Goal: Entertainment & Leisure: Browse casually

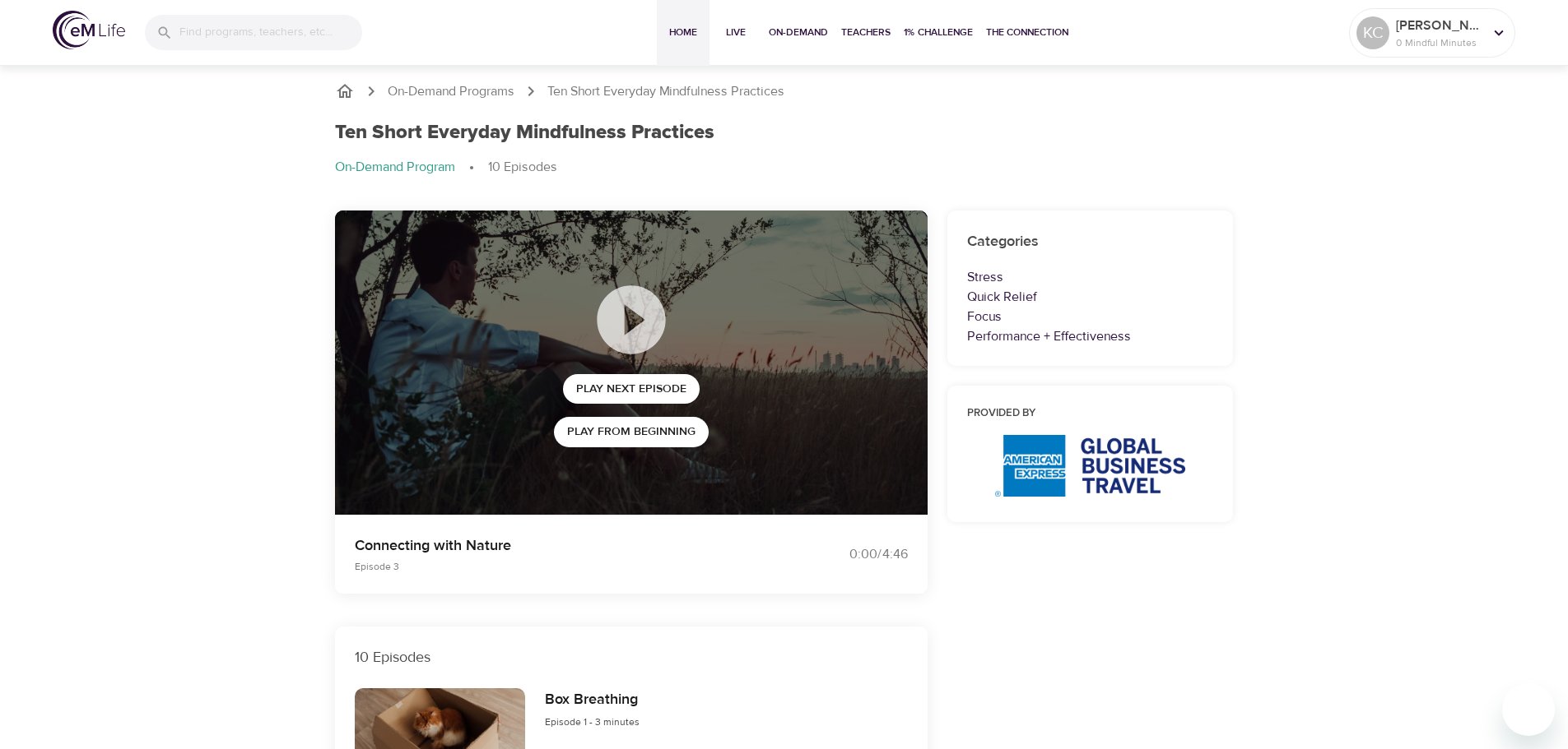
click at [668, 28] on span "Home" at bounding box center [683, 32] width 40 height 17
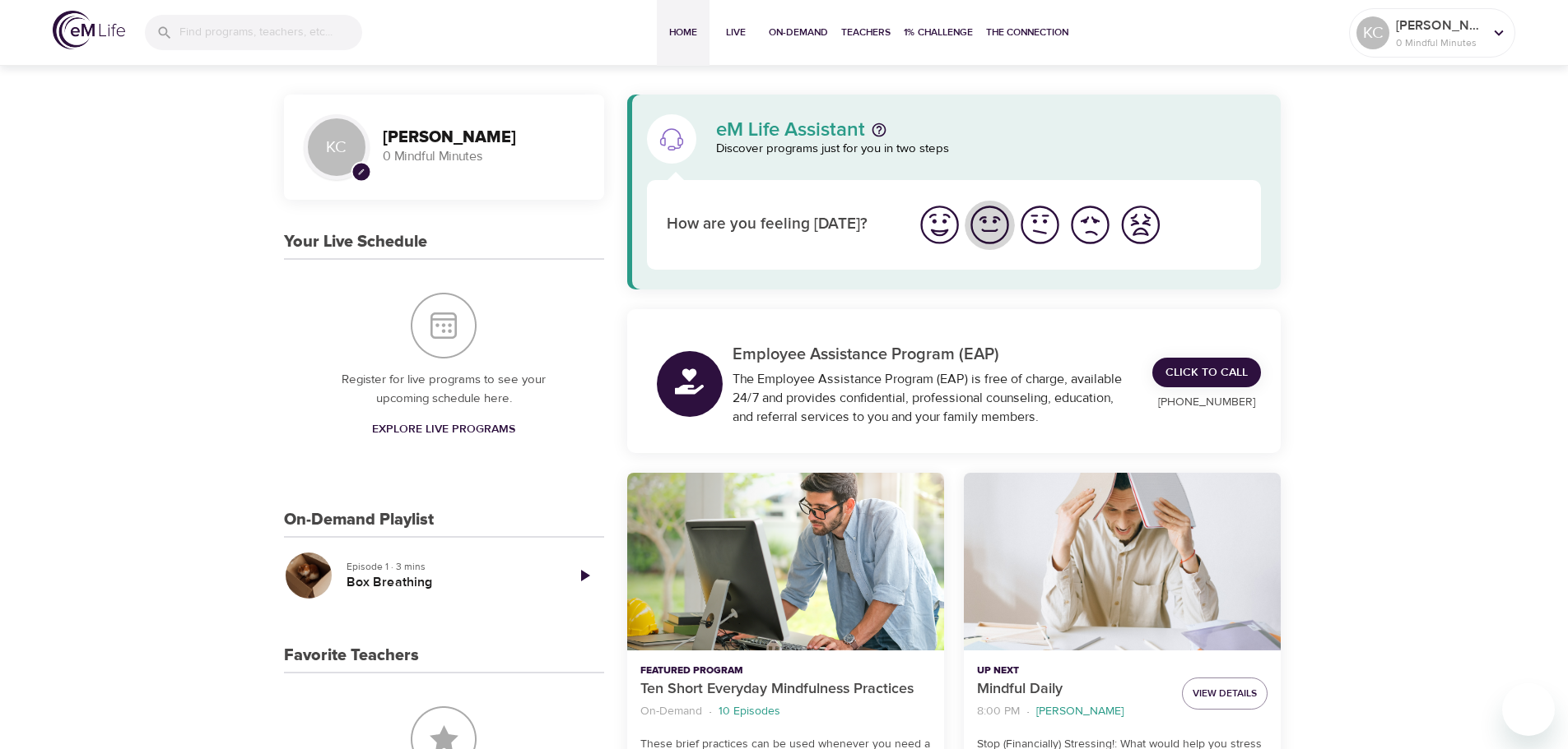
click at [991, 227] on img "I'm feeling good" at bounding box center [990, 225] width 46 height 45
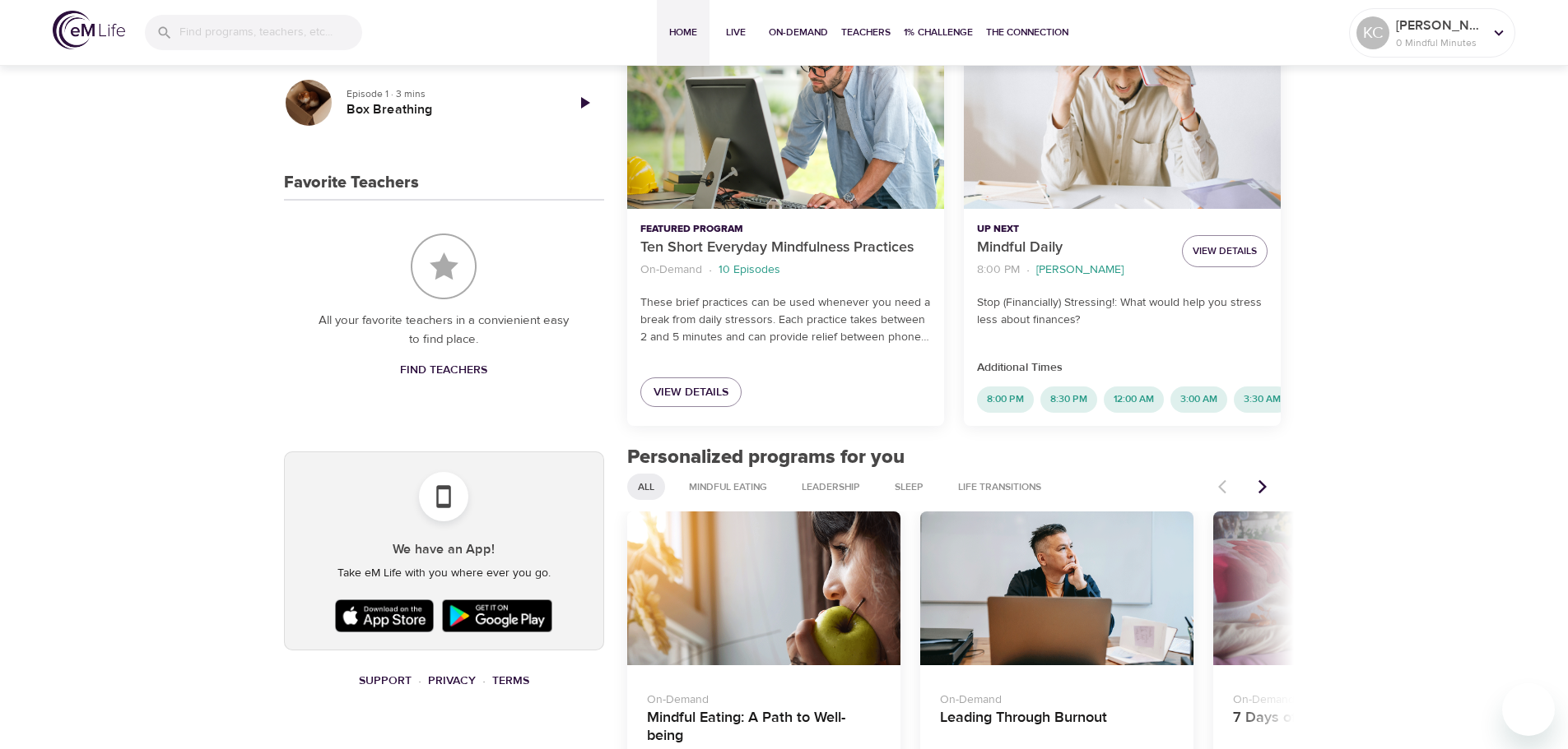
scroll to position [658, 0]
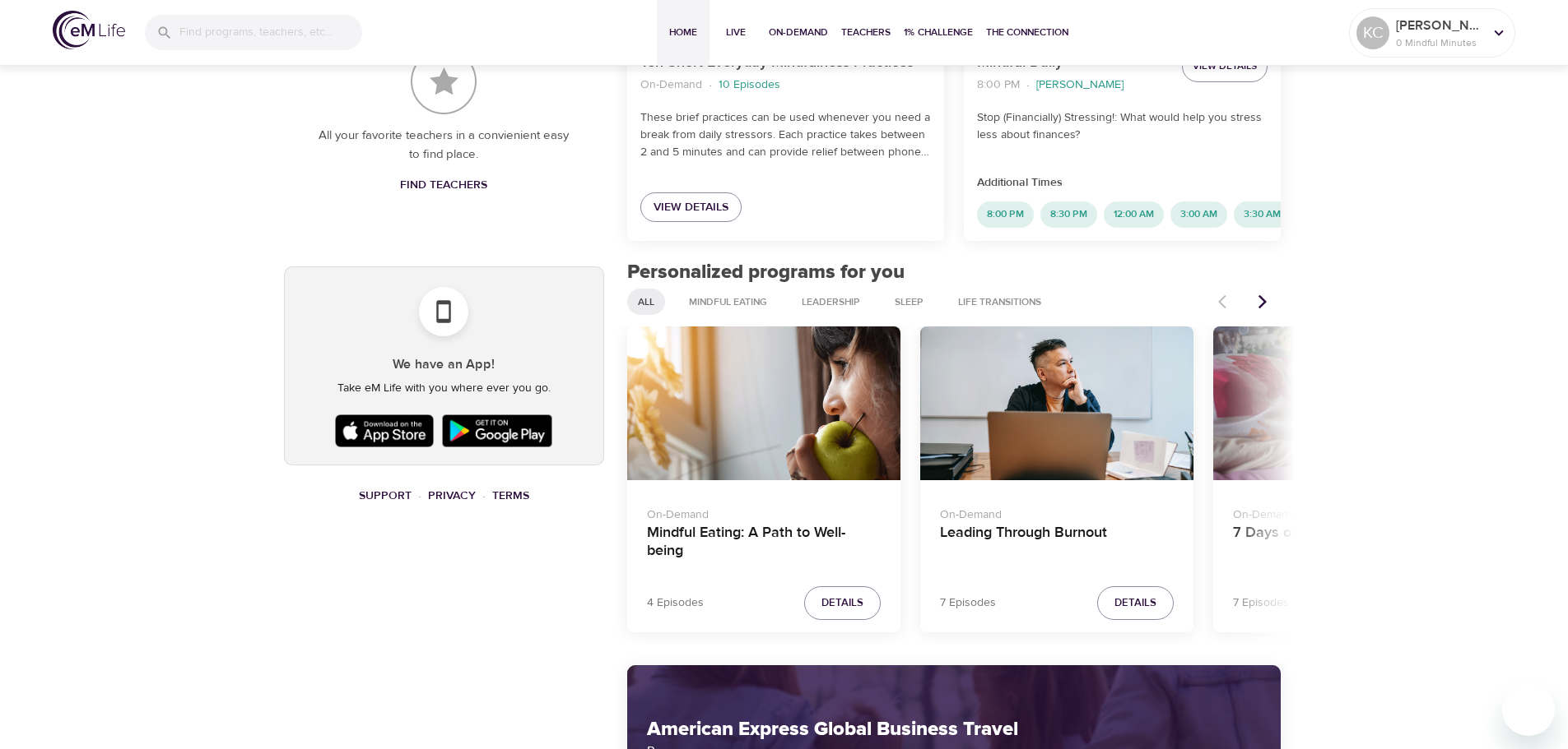
click at [1265, 309] on icon "Next items" at bounding box center [1263, 302] width 17 height 17
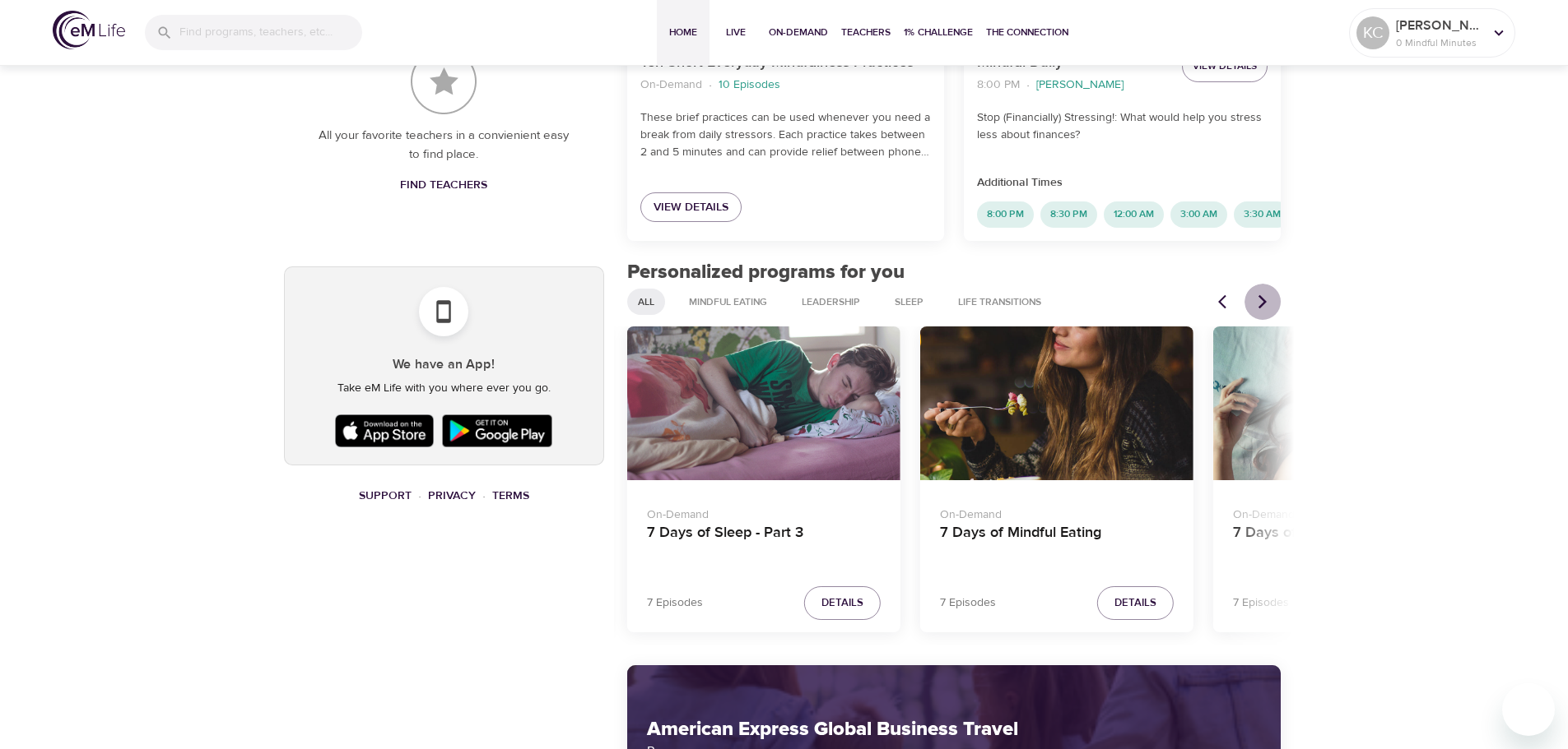
click at [1265, 309] on icon "Next items" at bounding box center [1263, 302] width 17 height 17
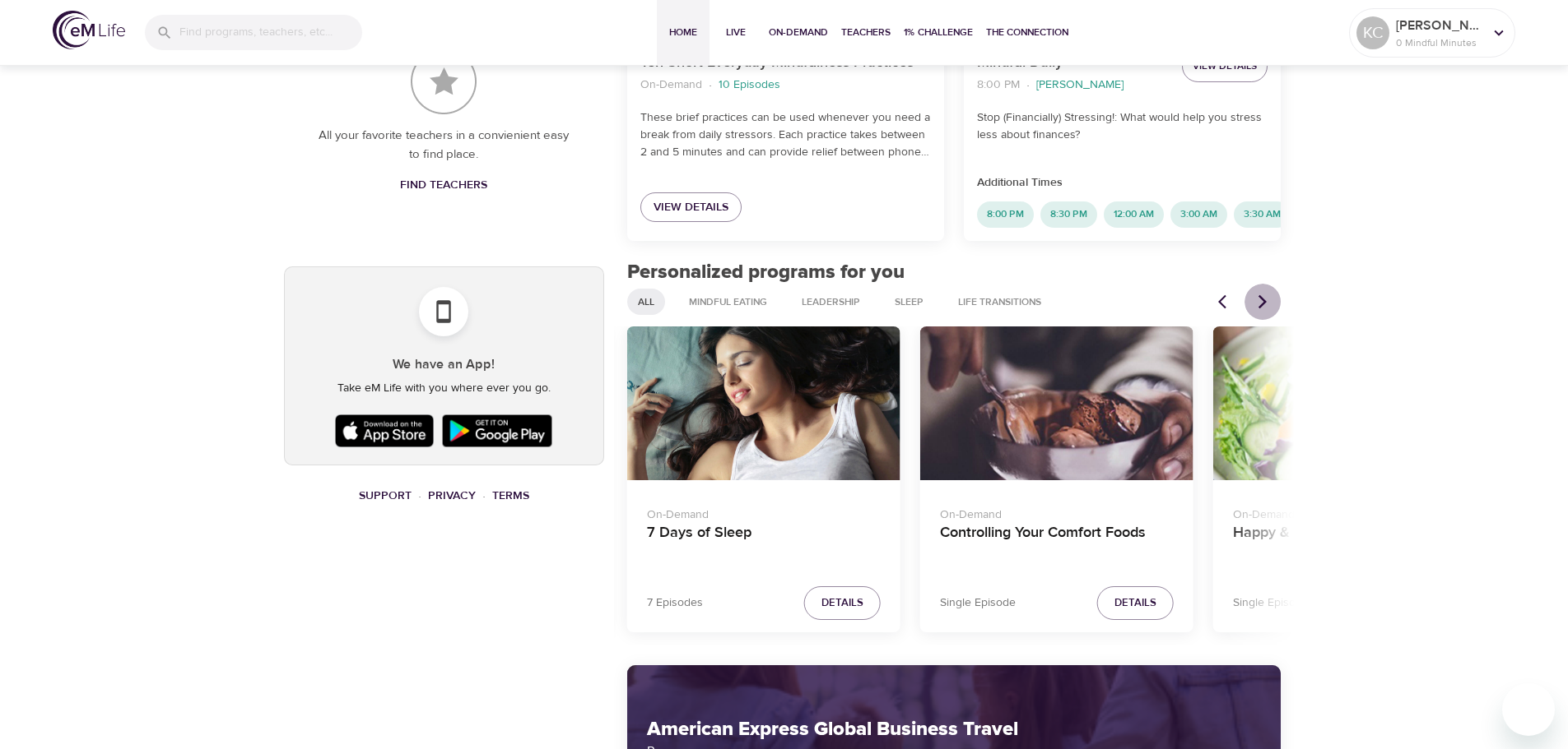
click at [1265, 309] on icon "Next items" at bounding box center [1263, 302] width 17 height 17
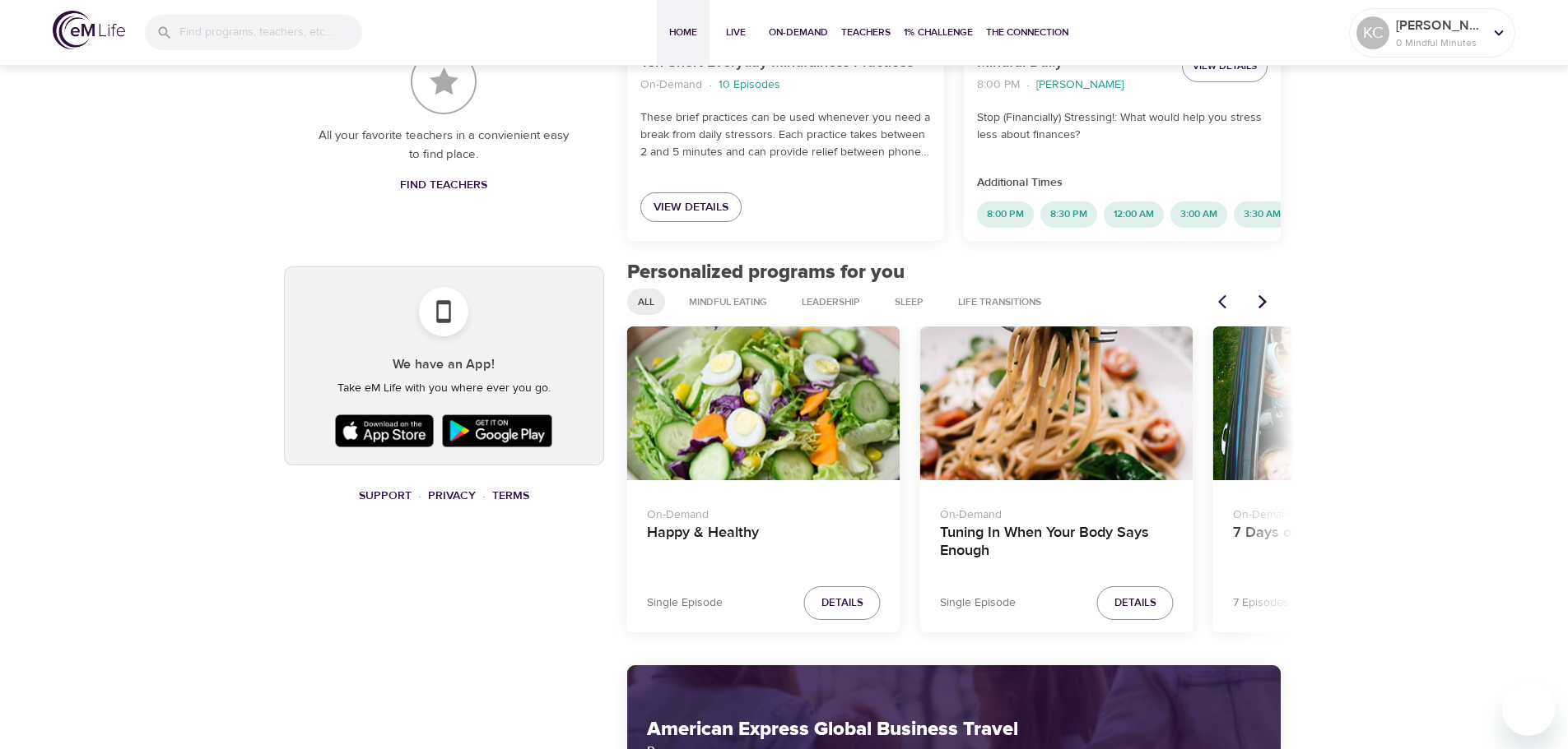
click at [1265, 309] on icon "Next items" at bounding box center [1263, 302] width 17 height 17
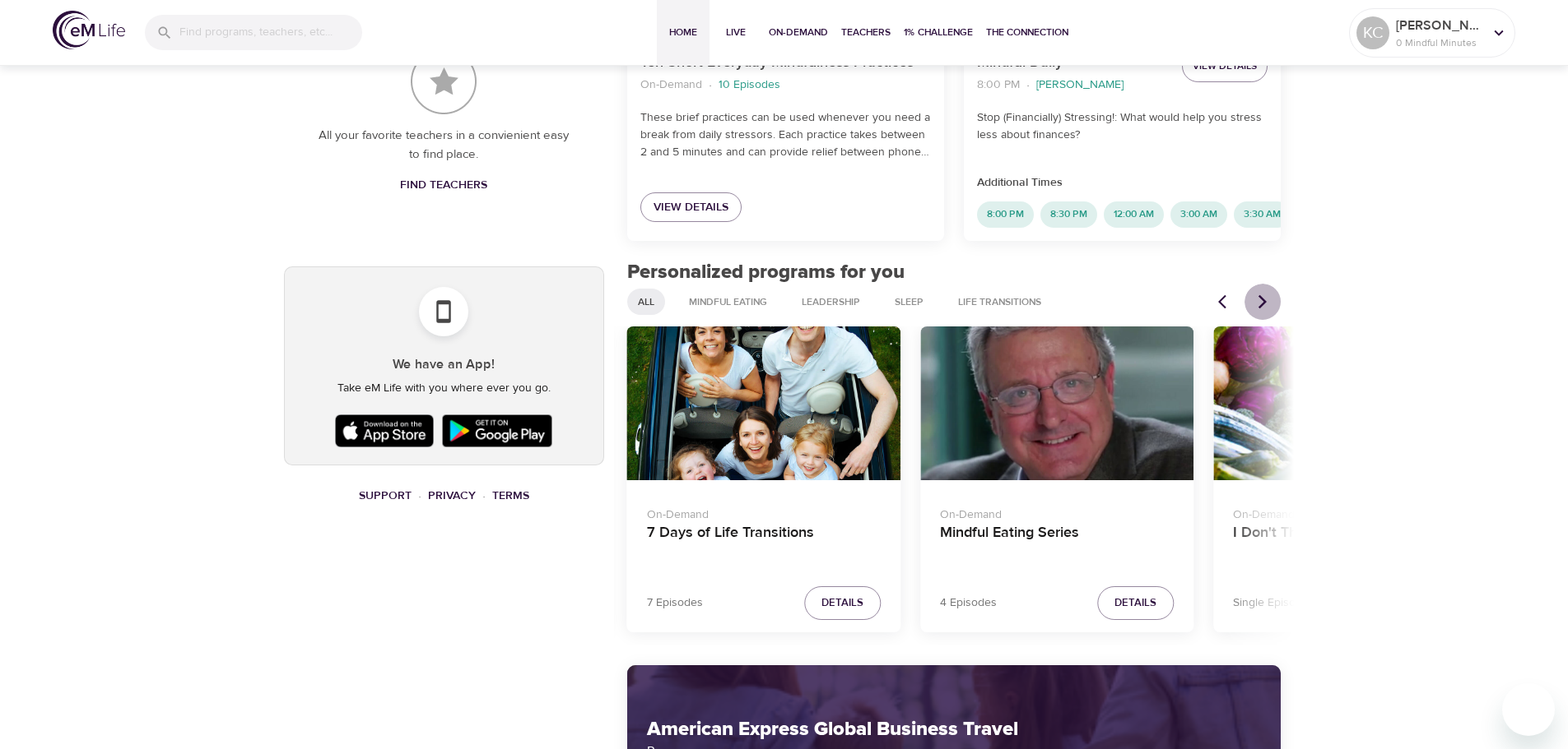
click at [1265, 309] on icon "Next items" at bounding box center [1263, 302] width 17 height 17
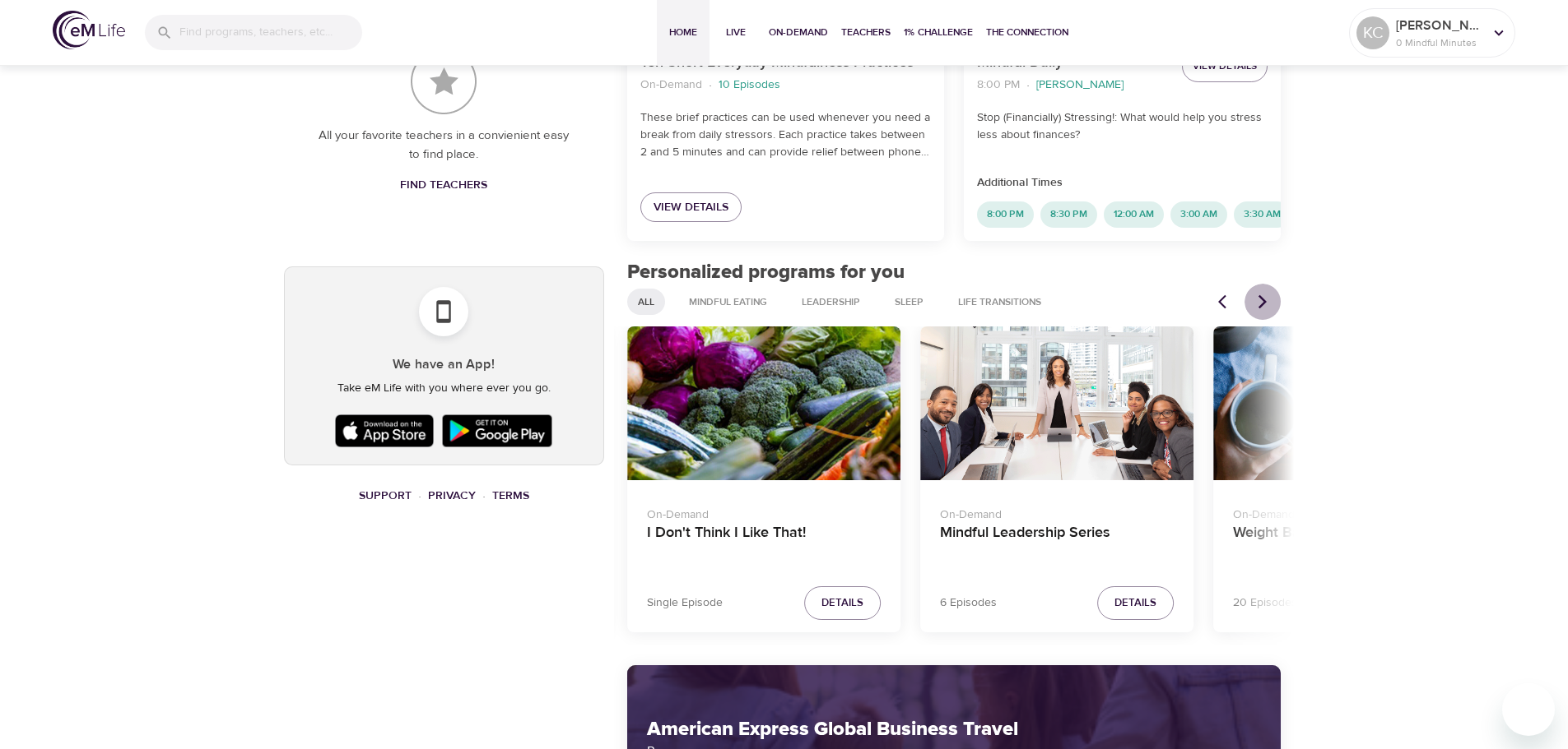
click at [1265, 309] on icon "Next items" at bounding box center [1263, 302] width 17 height 17
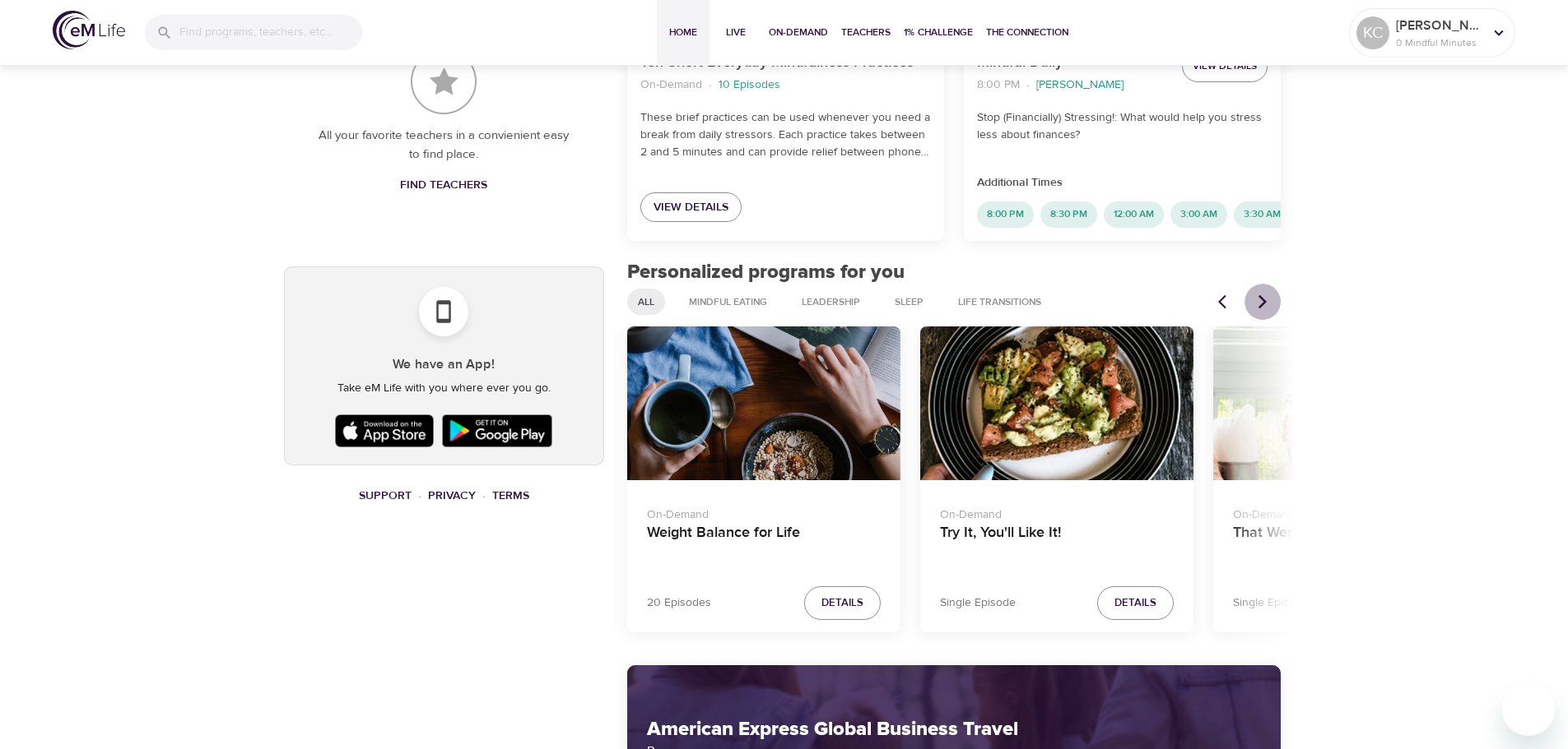
click at [1265, 309] on icon "Next items" at bounding box center [1263, 302] width 17 height 17
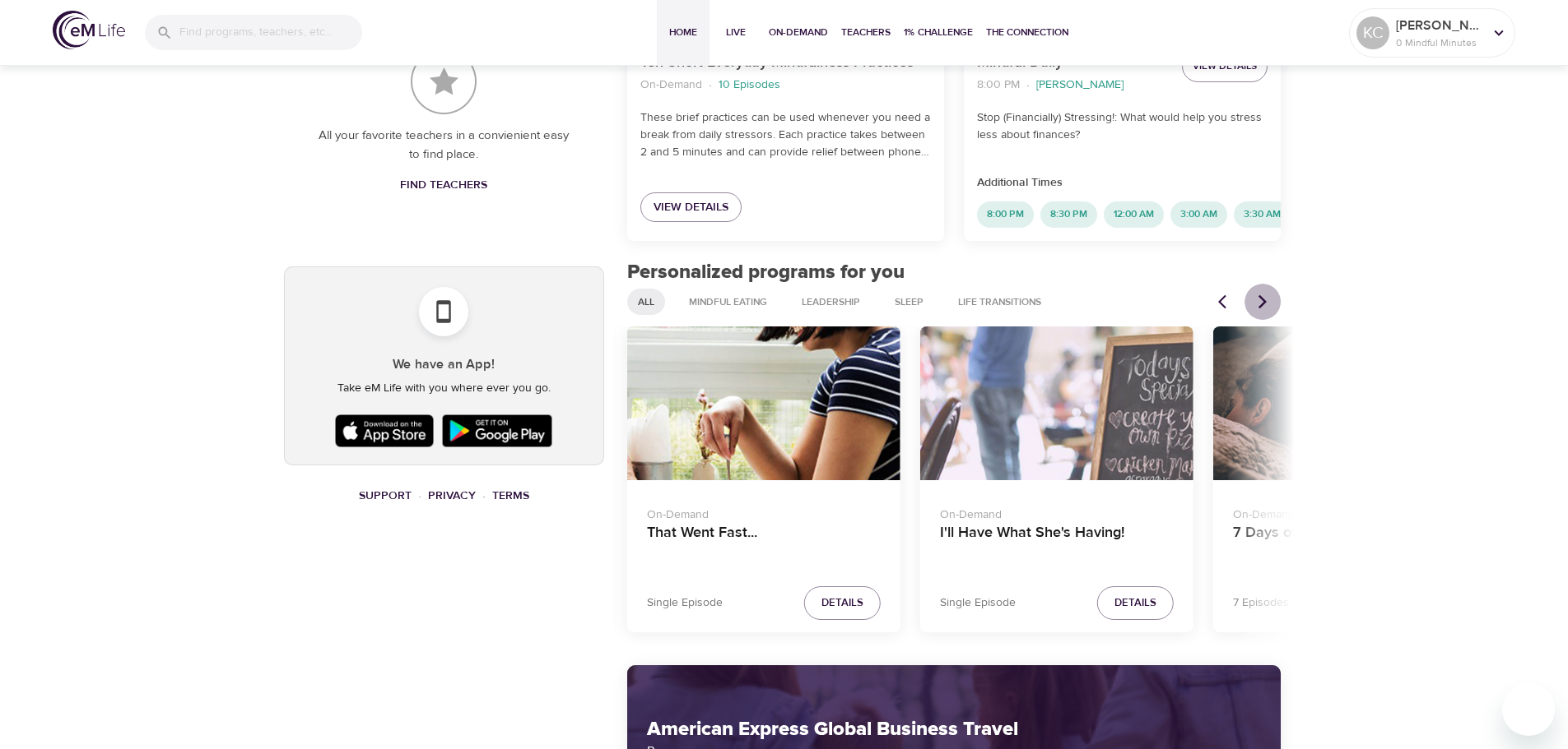
click at [1265, 309] on icon "Next items" at bounding box center [1263, 302] width 17 height 17
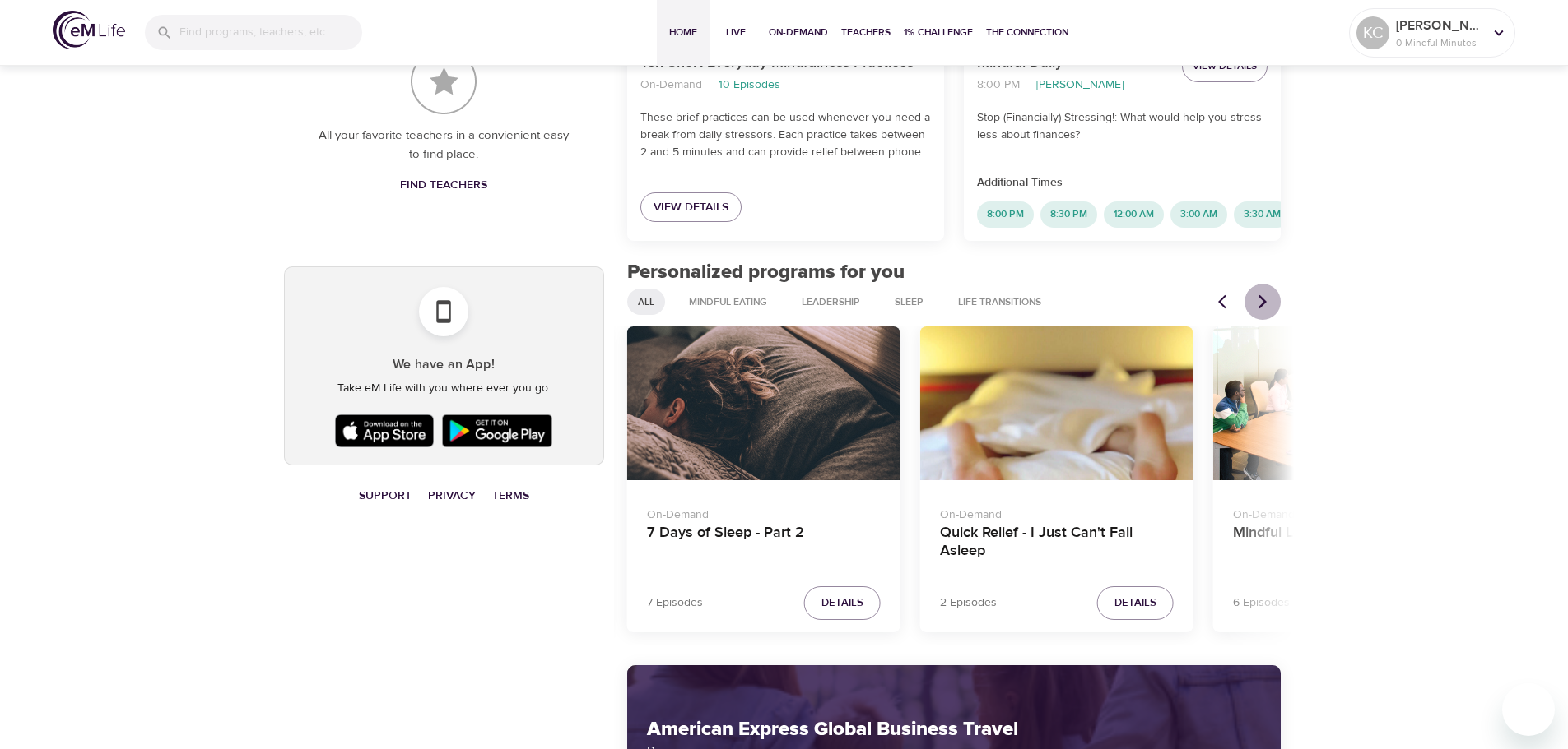
click at [1262, 320] on button "Next items" at bounding box center [1262, 302] width 36 height 36
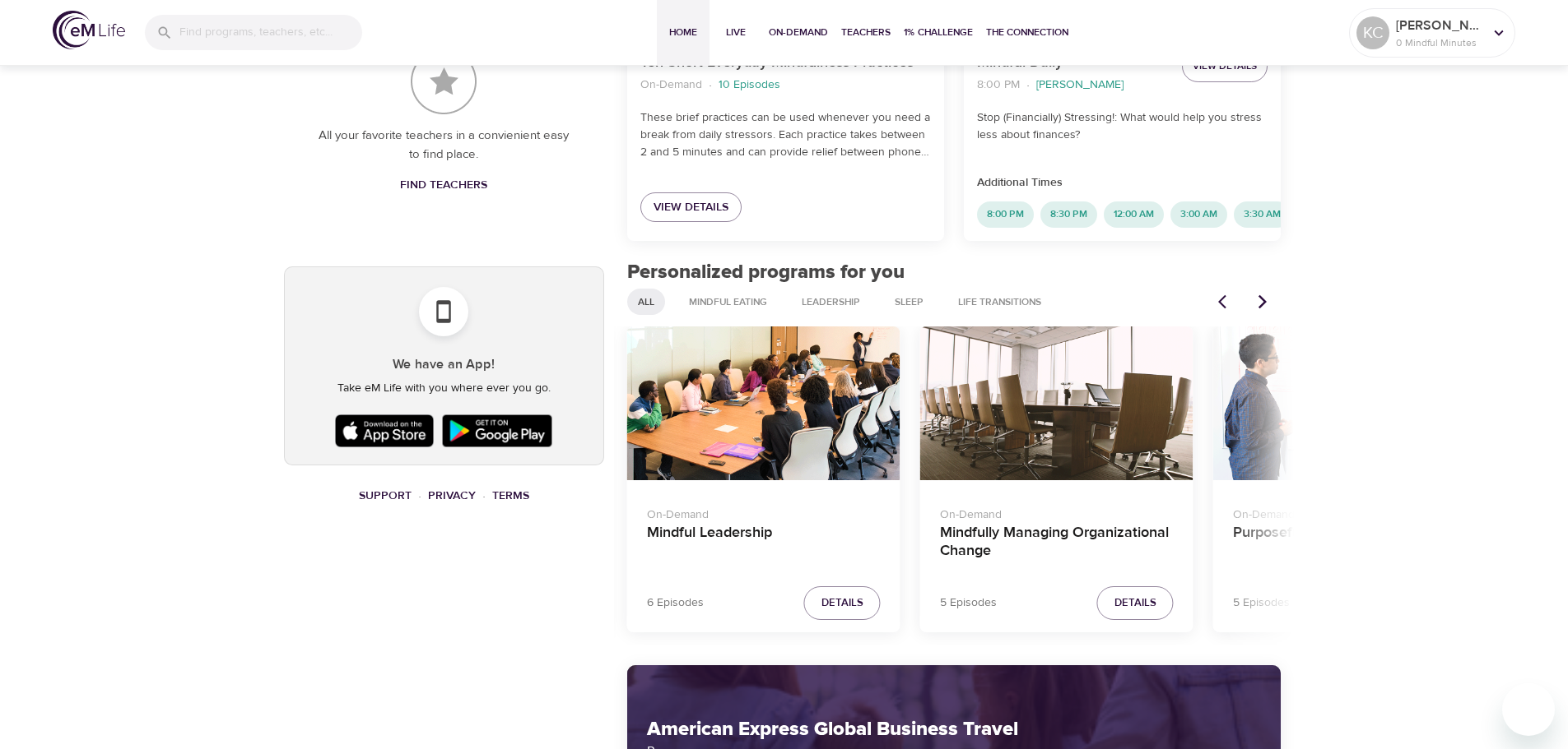
click at [1262, 320] on button "Next items" at bounding box center [1262, 302] width 36 height 36
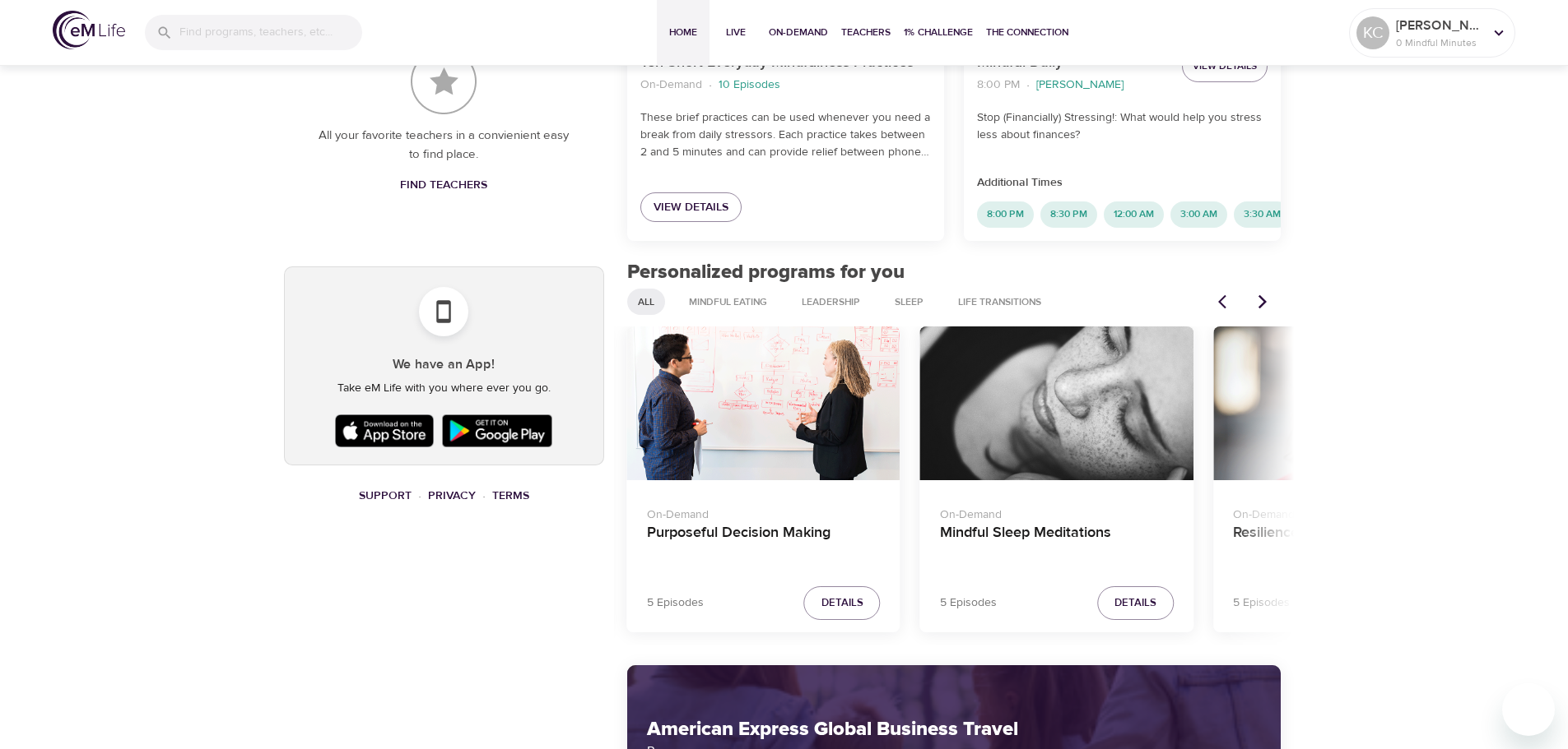
click at [1262, 320] on button "Next items" at bounding box center [1262, 302] width 36 height 36
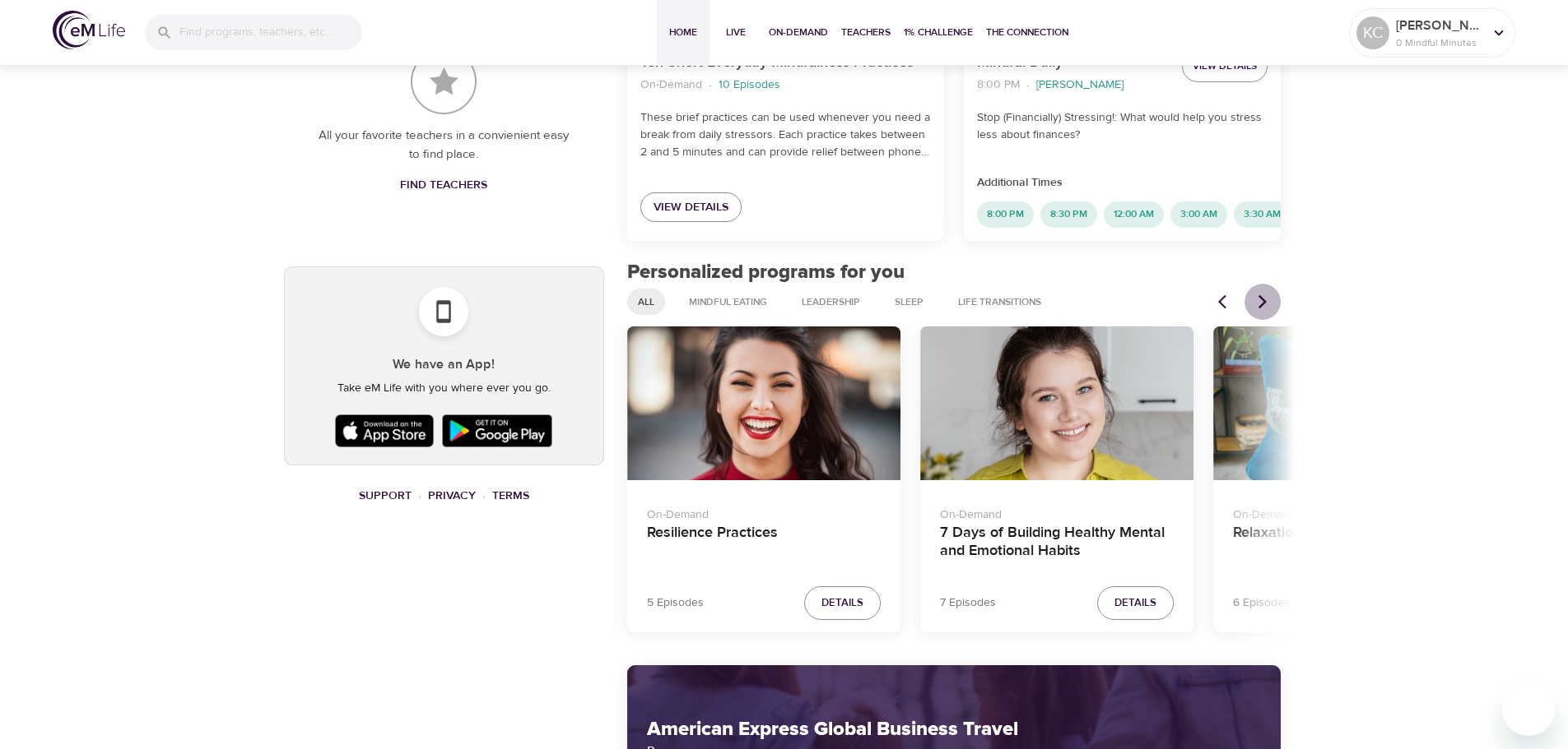
click at [1262, 320] on button "Next items" at bounding box center [1262, 302] width 36 height 36
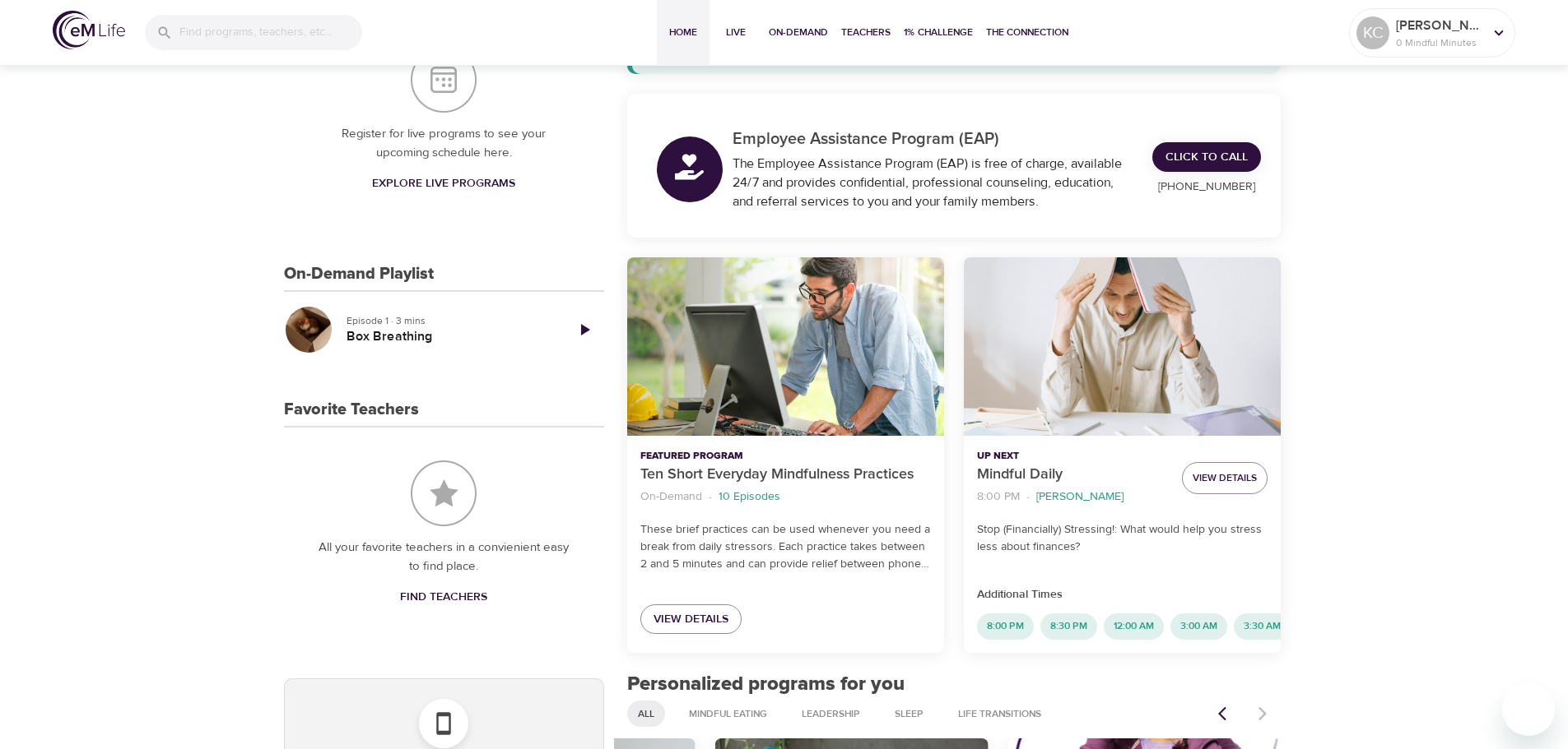
scroll to position [247, 0]
